Goal: Transaction & Acquisition: Download file/media

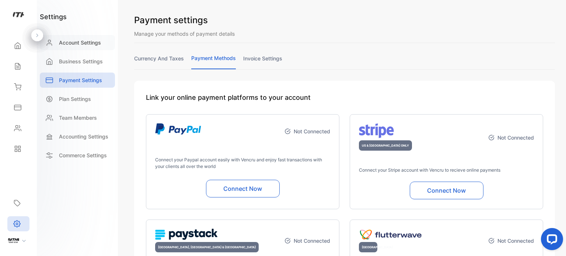
drag, startPoint x: 0, startPoint y: 0, endPoint x: 86, endPoint y: 40, distance: 94.5
click at [86, 40] on p "Account Settings" at bounding box center [80, 43] width 42 height 8
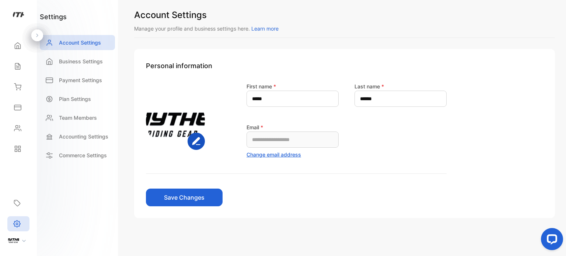
click at [36, 40] on div at bounding box center [37, 35] width 12 height 12
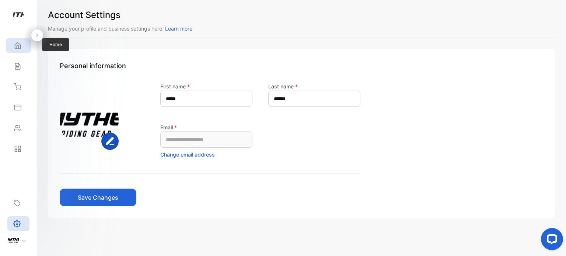
click at [20, 50] on div "Home" at bounding box center [18, 45] width 25 height 15
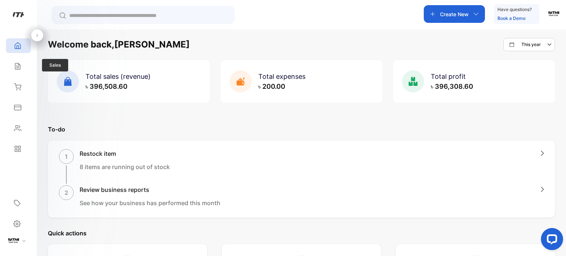
click at [20, 67] on icon at bounding box center [17, 66] width 5 height 6
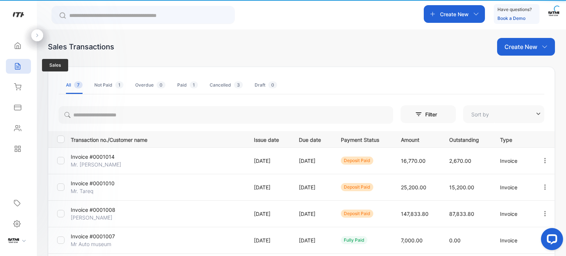
type input "**********"
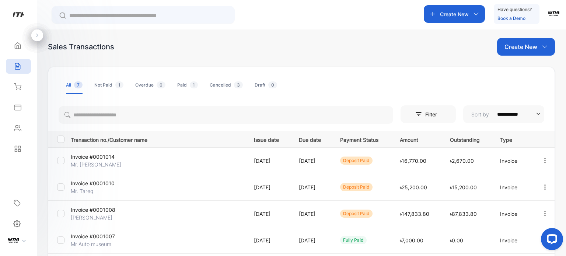
click at [533, 187] on td at bounding box center [544, 187] width 22 height 27
click at [511, 210] on span "View / Edit Invoice" at bounding box center [527, 208] width 52 height 9
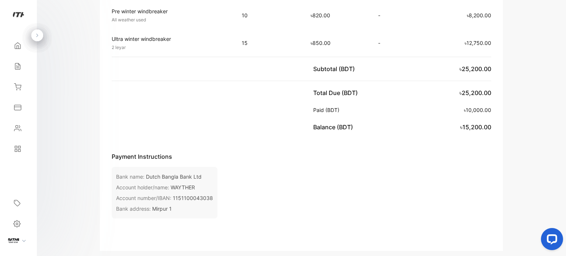
scroll to position [5, 0]
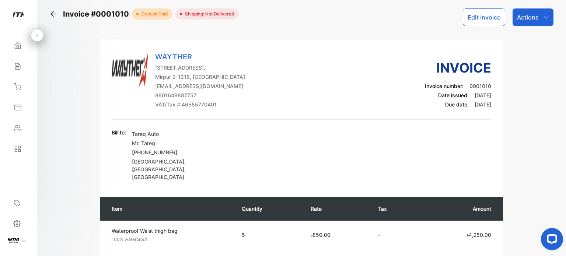
click at [532, 16] on p "Actions" at bounding box center [528, 17] width 22 height 9
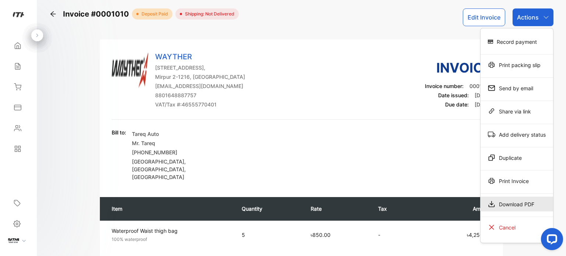
click at [527, 200] on div "Download PDF" at bounding box center [517, 204] width 73 height 15
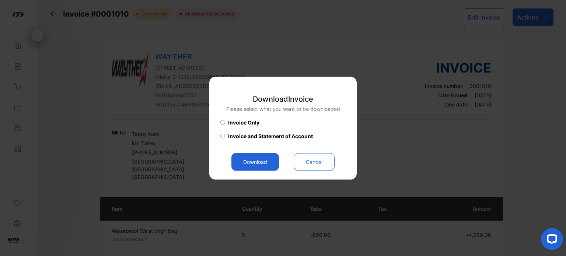
click at [270, 135] on span "Invoice and Statement of Account" at bounding box center [270, 136] width 85 height 8
click at [266, 162] on button "Download" at bounding box center [255, 162] width 48 height 18
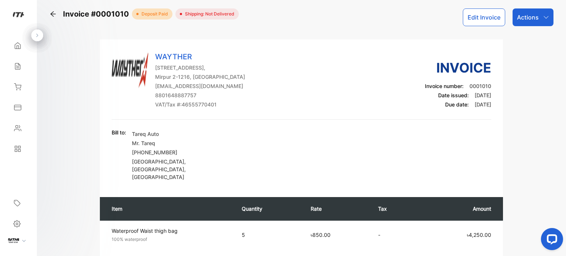
scroll to position [0, 0]
click at [537, 19] on div "Actions" at bounding box center [533, 17] width 41 height 18
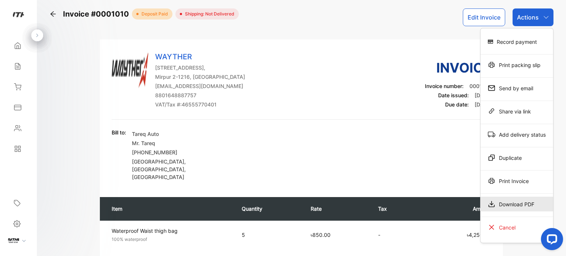
click at [531, 205] on div "Download PDF" at bounding box center [517, 204] width 73 height 15
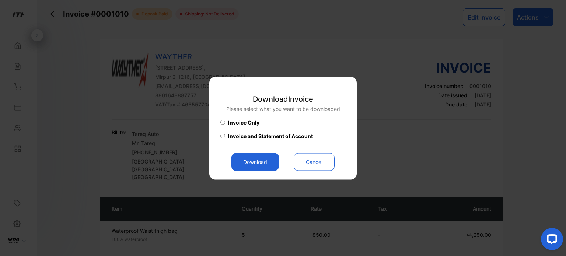
drag, startPoint x: 270, startPoint y: 163, endPoint x: 445, endPoint y: 52, distance: 207.2
click at [269, 163] on button "Download" at bounding box center [255, 162] width 48 height 18
